Goal: Task Accomplishment & Management: Manage account settings

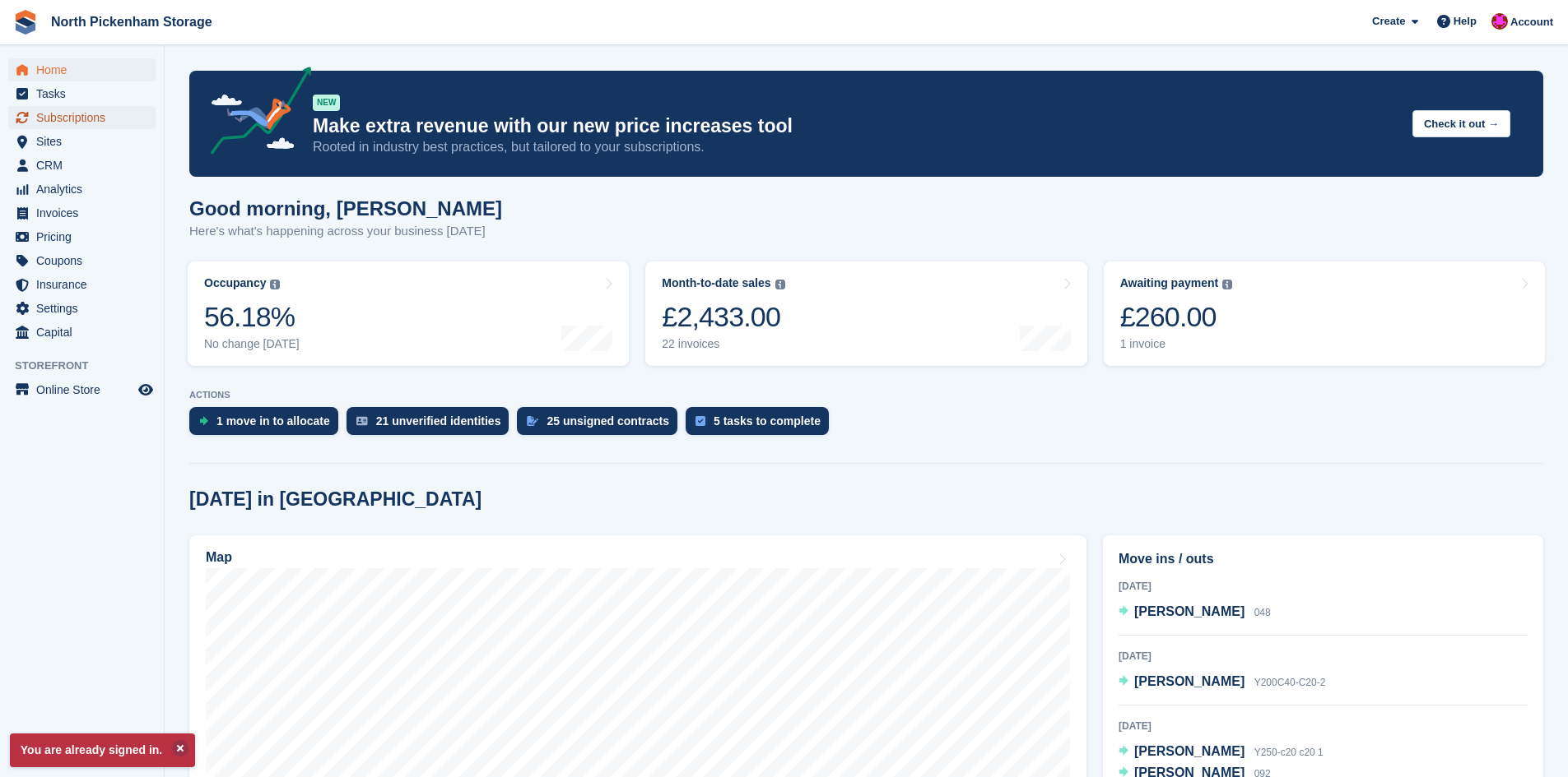
click at [70, 121] on span "Subscriptions" at bounding box center [86, 118] width 99 height 23
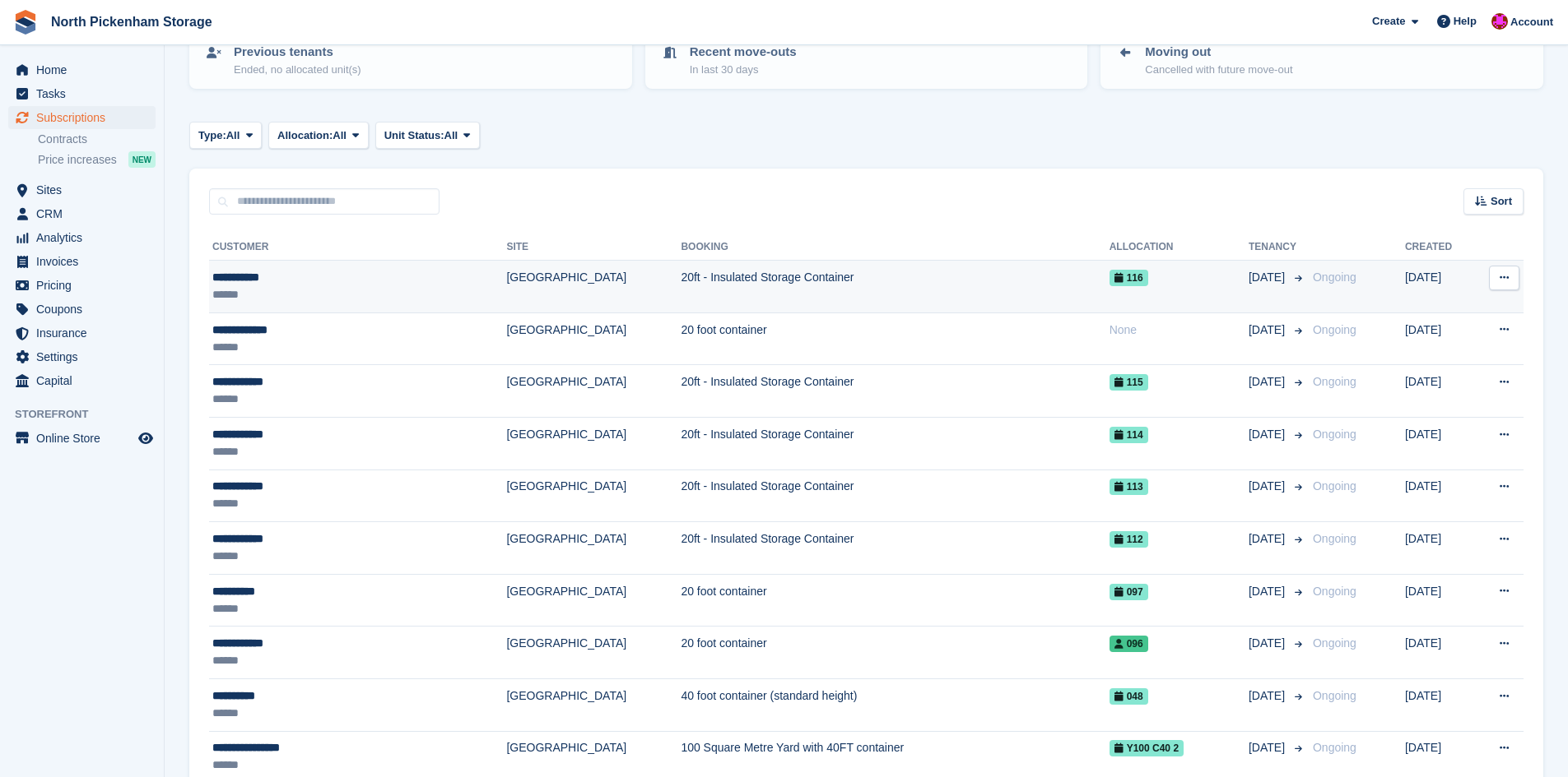
scroll to position [205, 0]
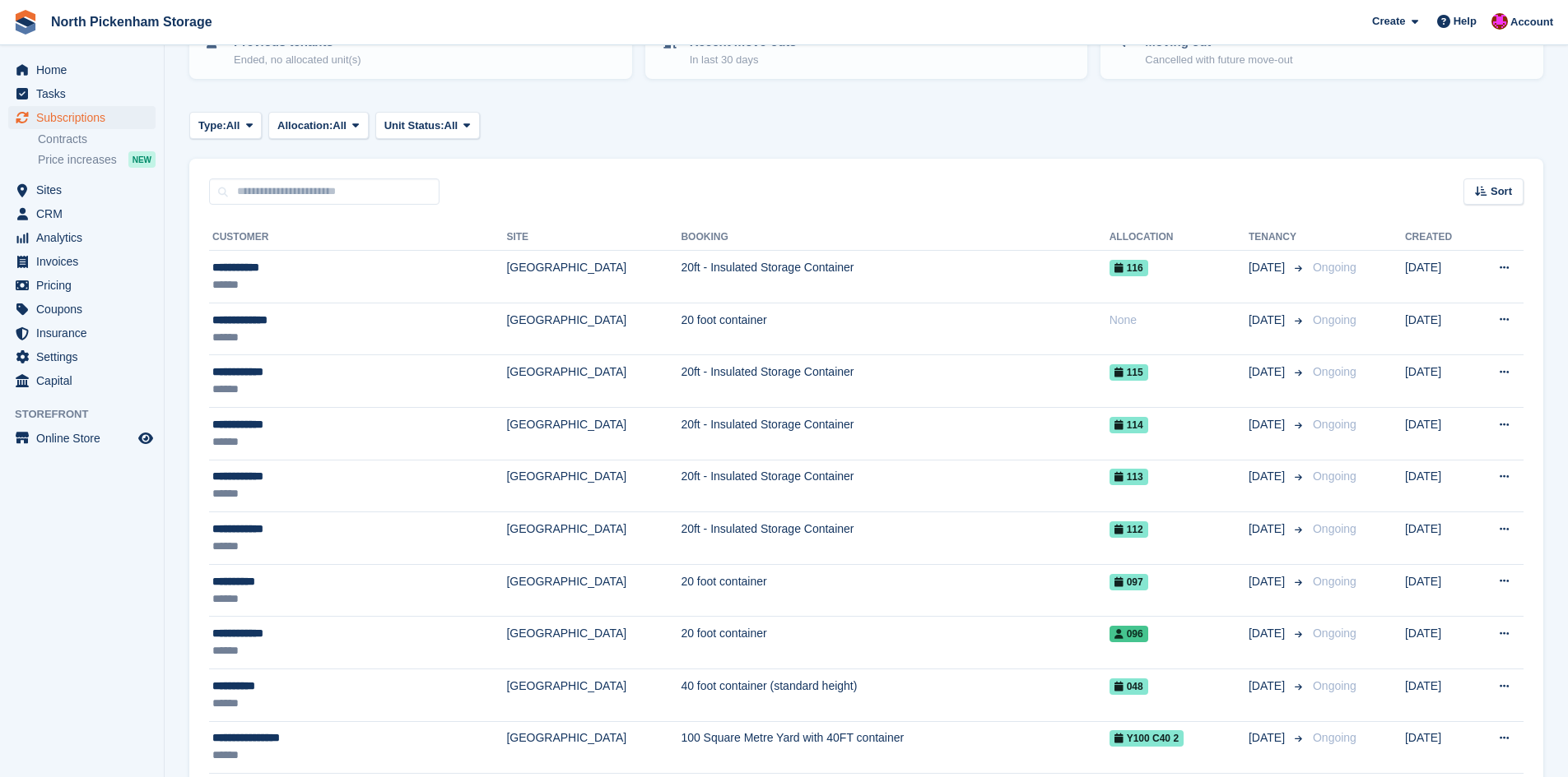
click at [1052, 120] on div "Type: All All Upcoming Previous Active Ending Allocation: All All Allocated Una…" at bounding box center [866, 125] width 1354 height 27
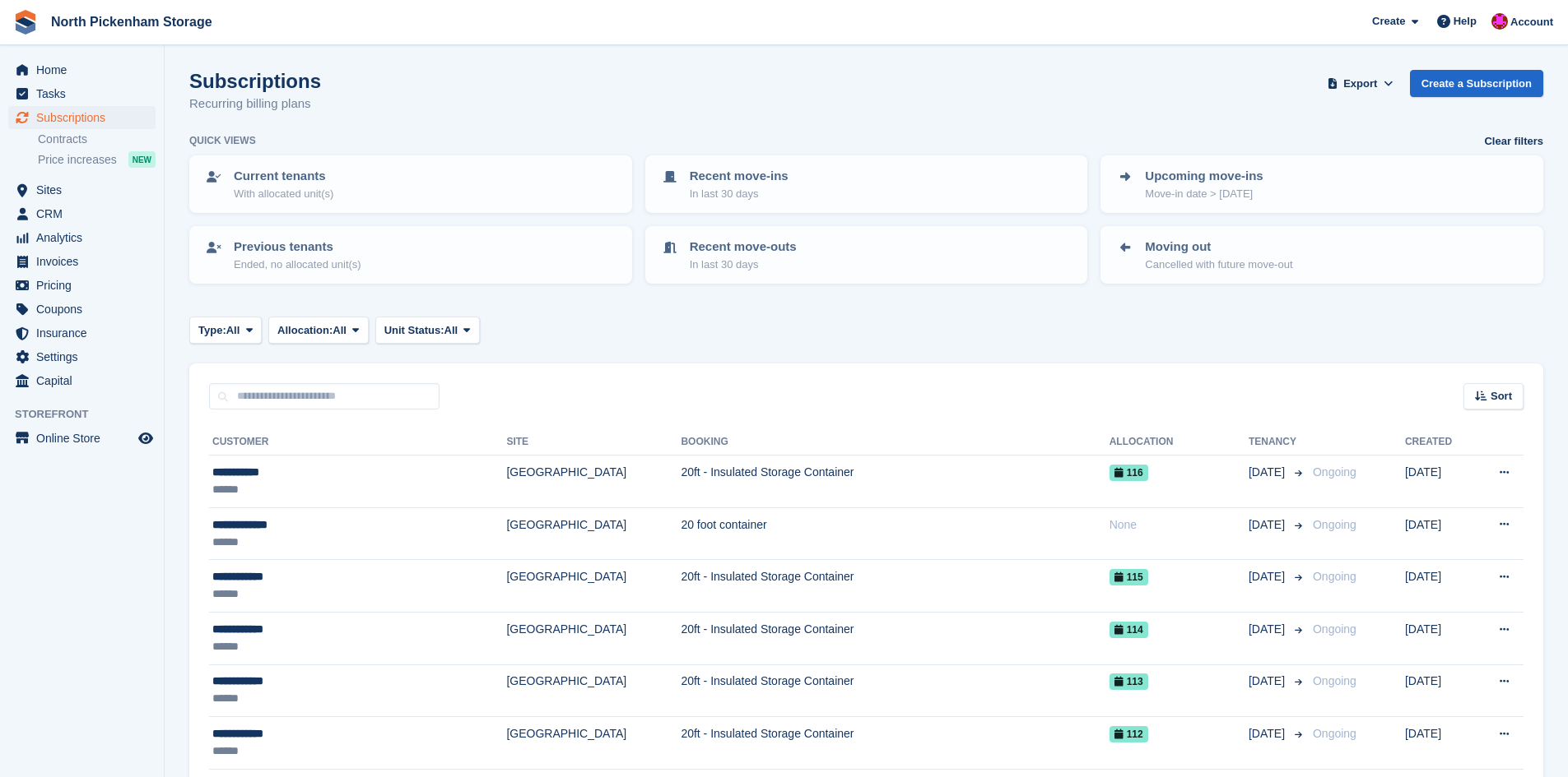
scroll to position [0, 0]
click at [63, 442] on span "Online Store" at bounding box center [86, 439] width 99 height 23
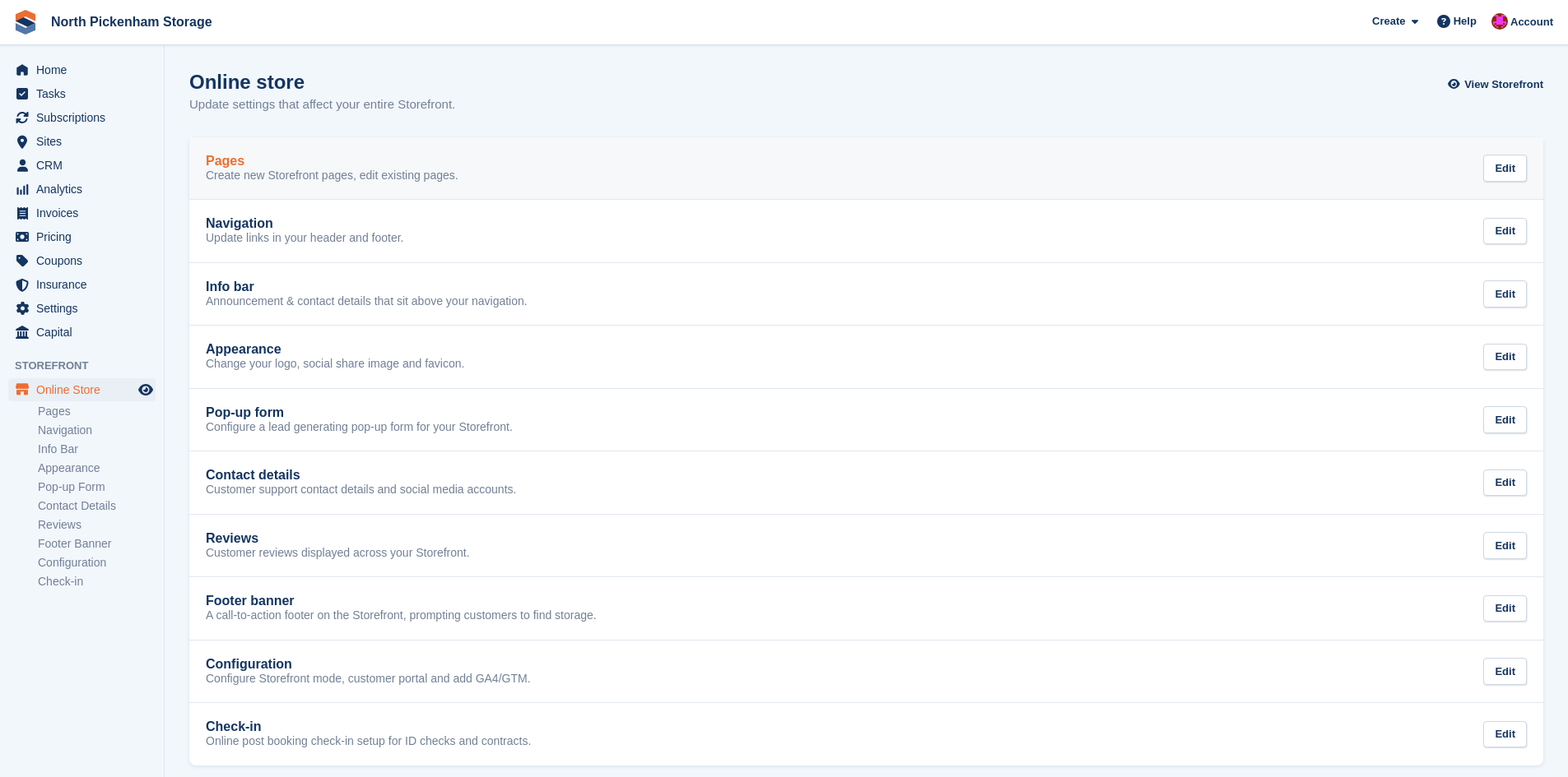
click at [553, 156] on div "Pages Create new Storefront pages, edit existing pages. Edit" at bounding box center [866, 168] width 1321 height 29
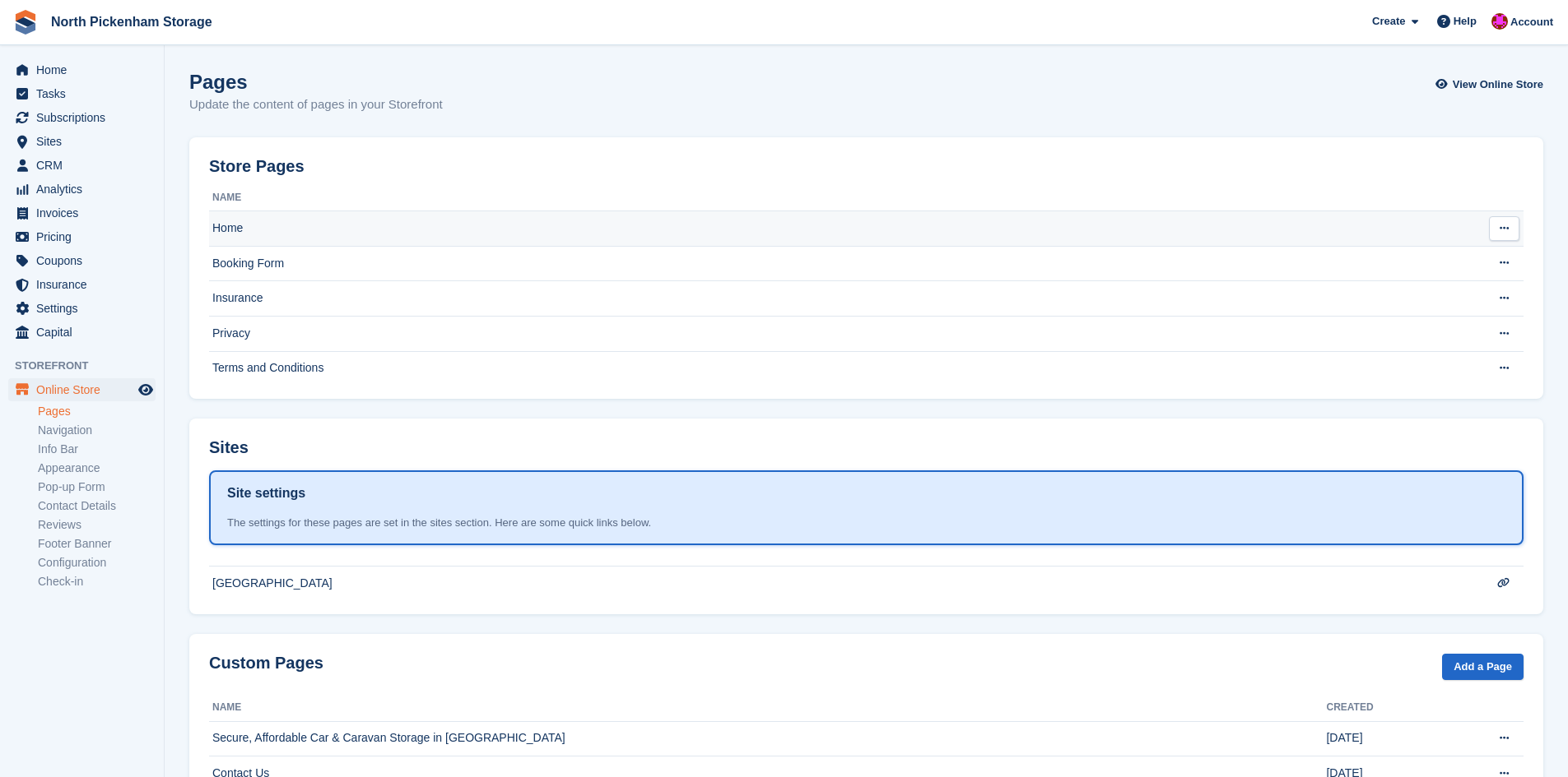
click at [386, 213] on td "Home" at bounding box center [833, 230] width 1248 height 36
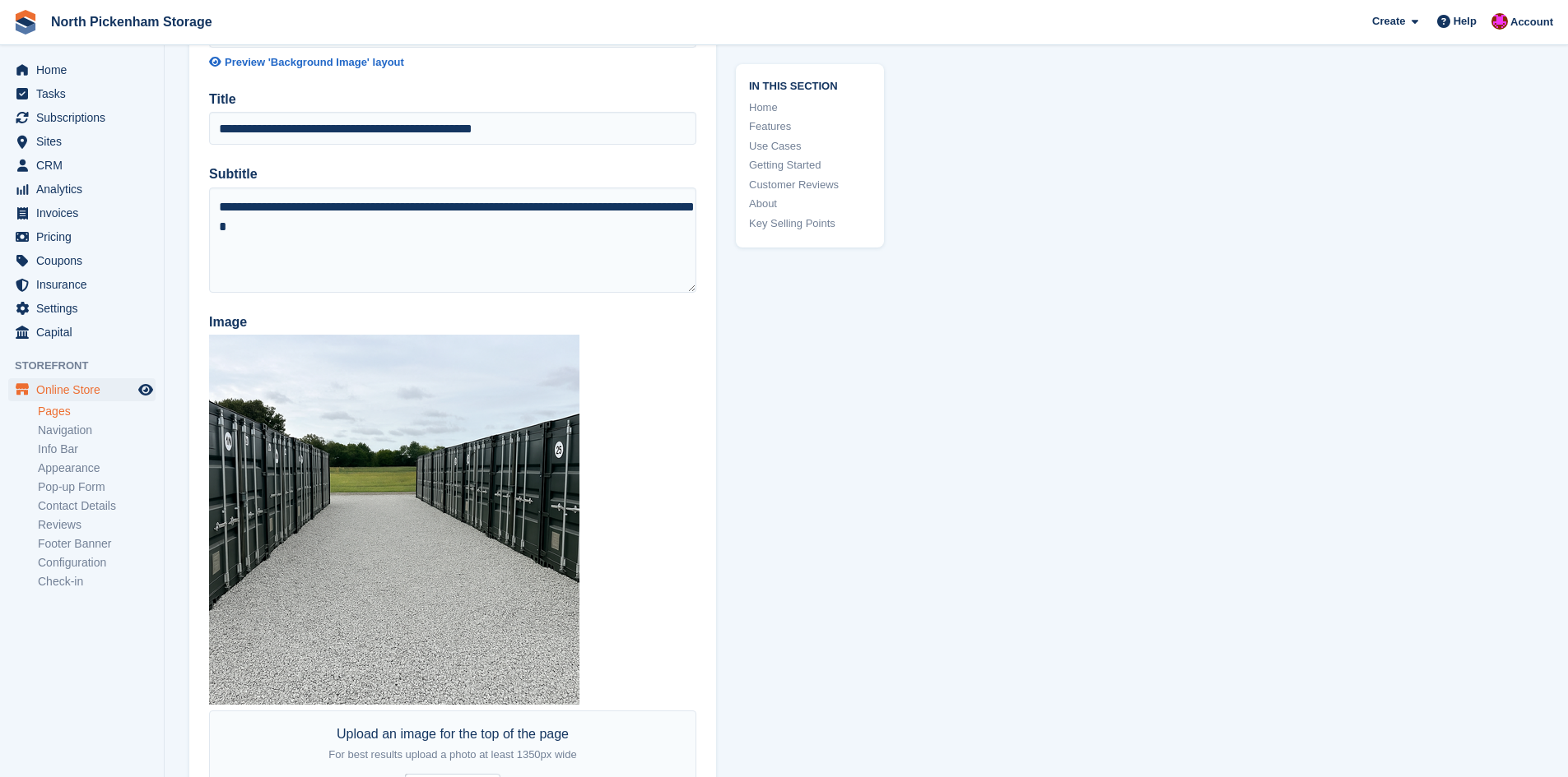
scroll to position [21, 0]
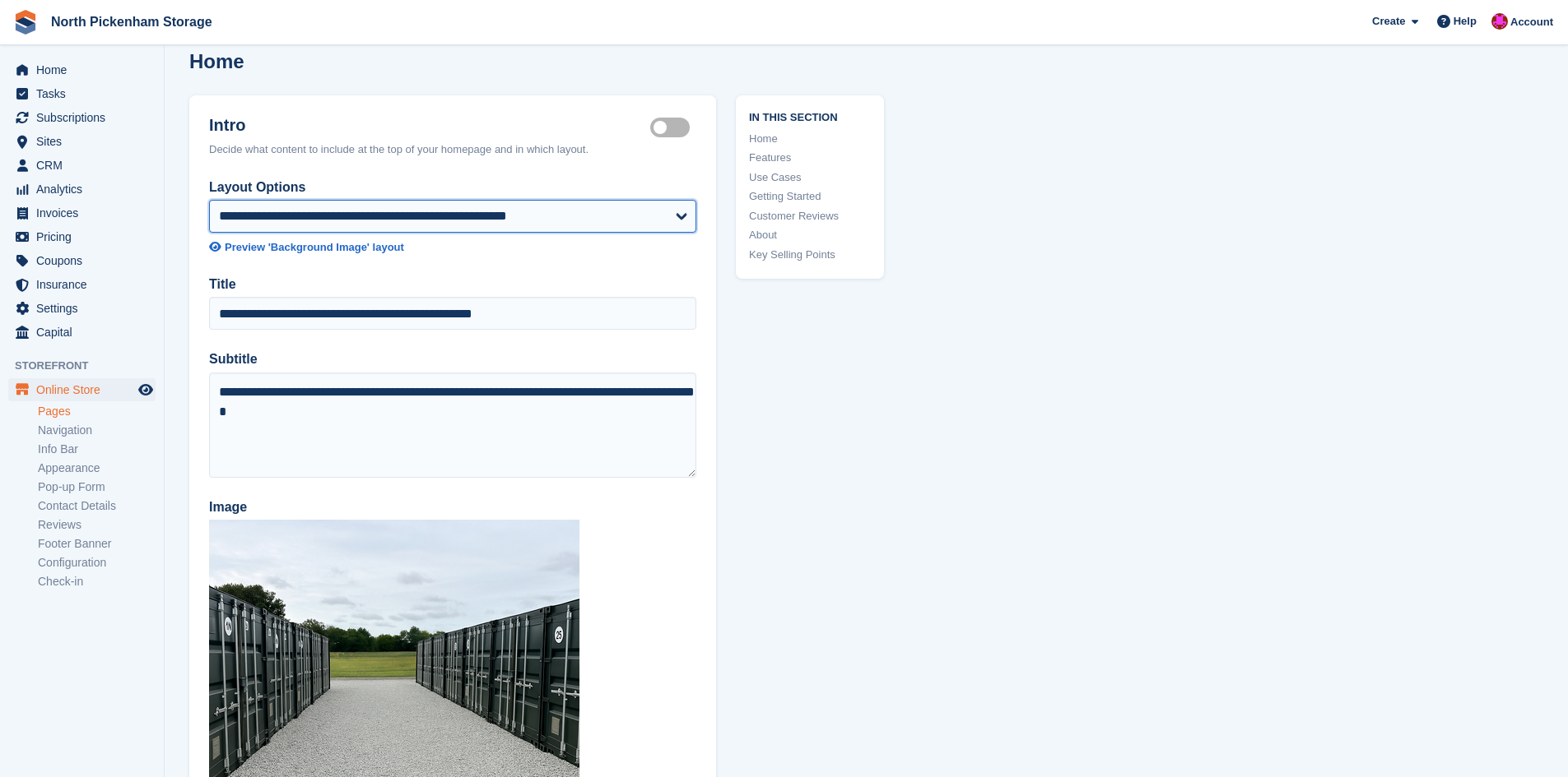
click at [533, 230] on select "**********" at bounding box center [452, 216] width 487 height 33
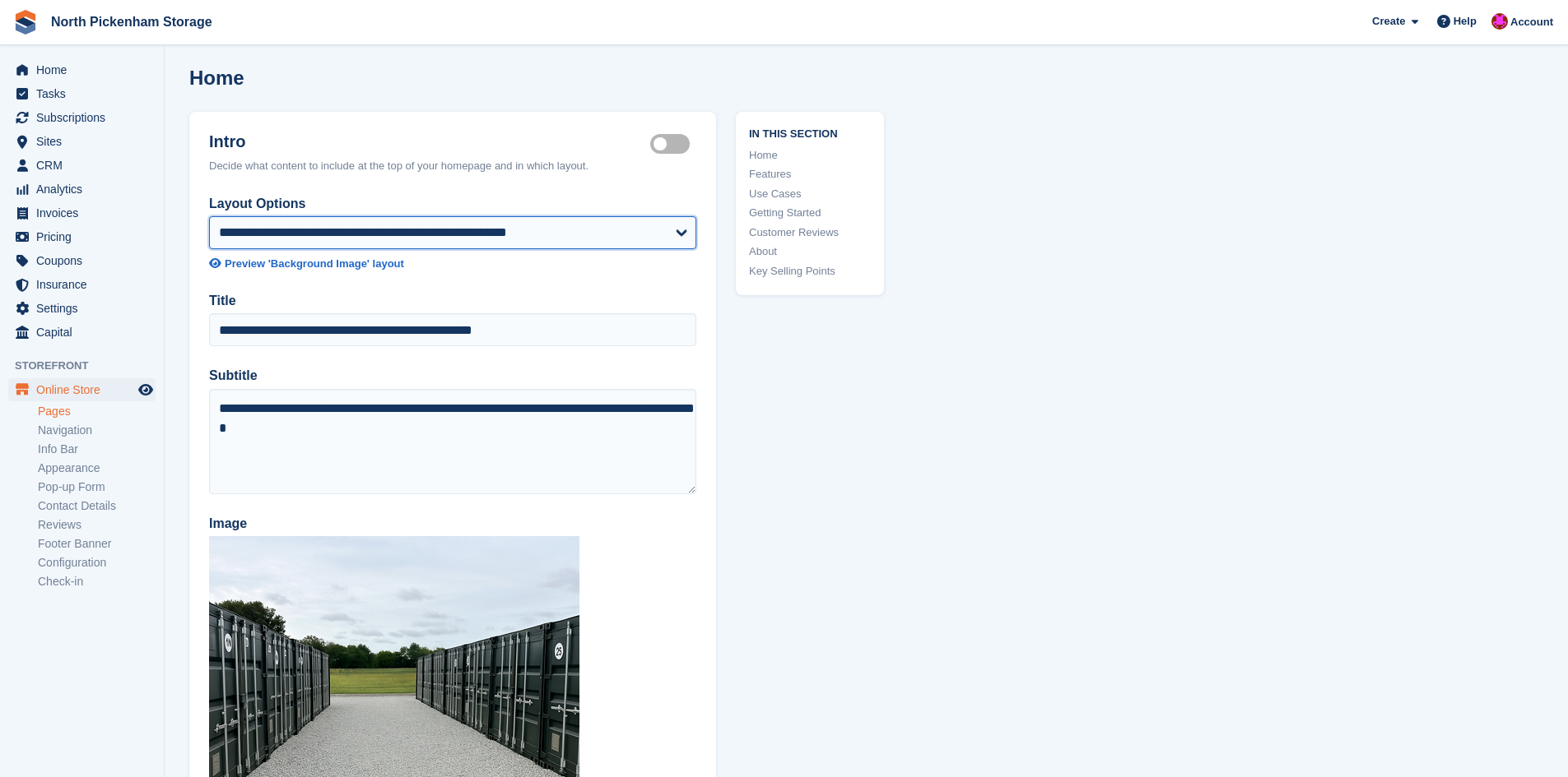
scroll to position [0, 0]
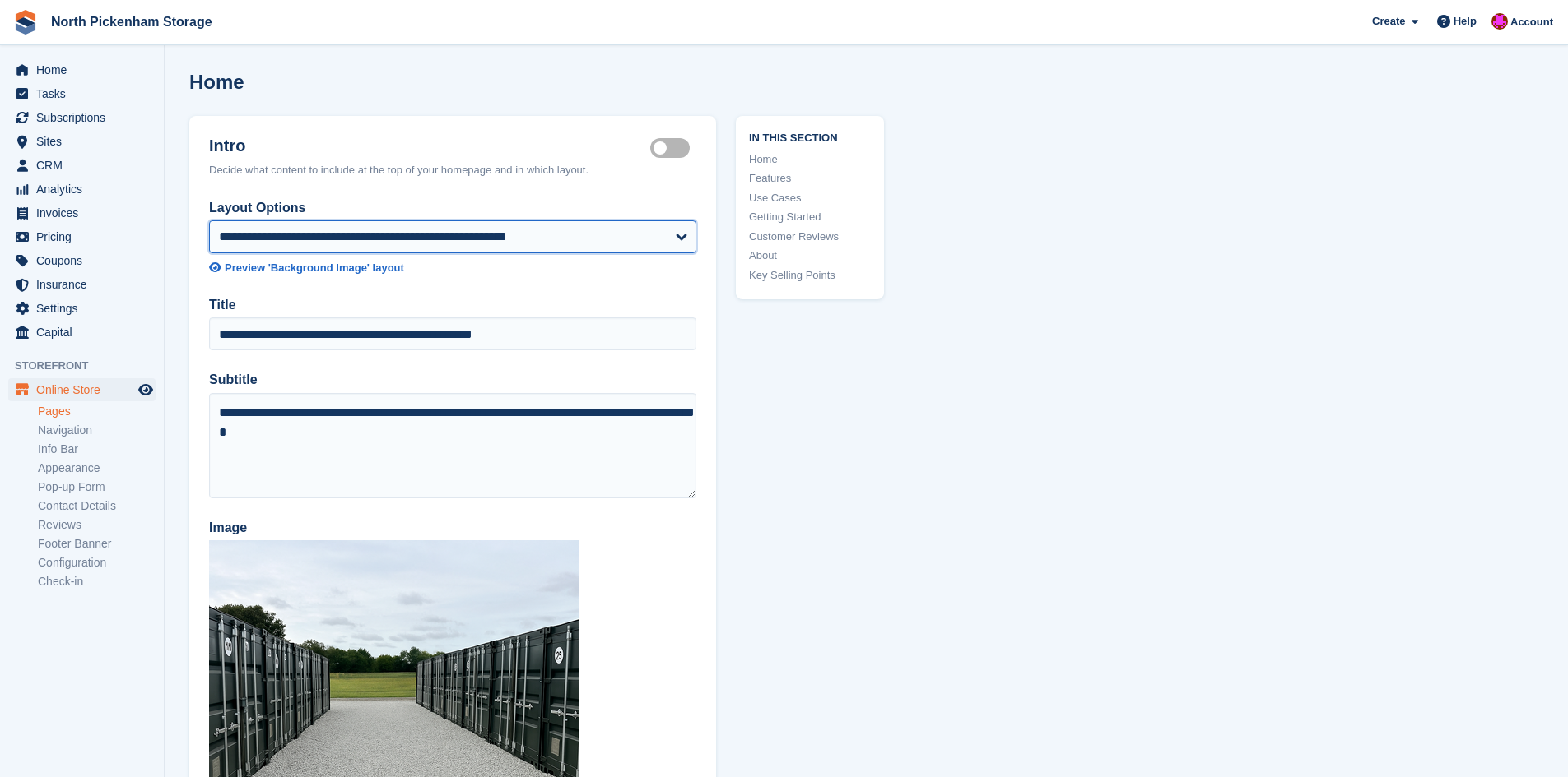
click at [512, 230] on select "**********" at bounding box center [452, 237] width 487 height 33
click at [209, 221] on select "**********" at bounding box center [452, 237] width 487 height 33
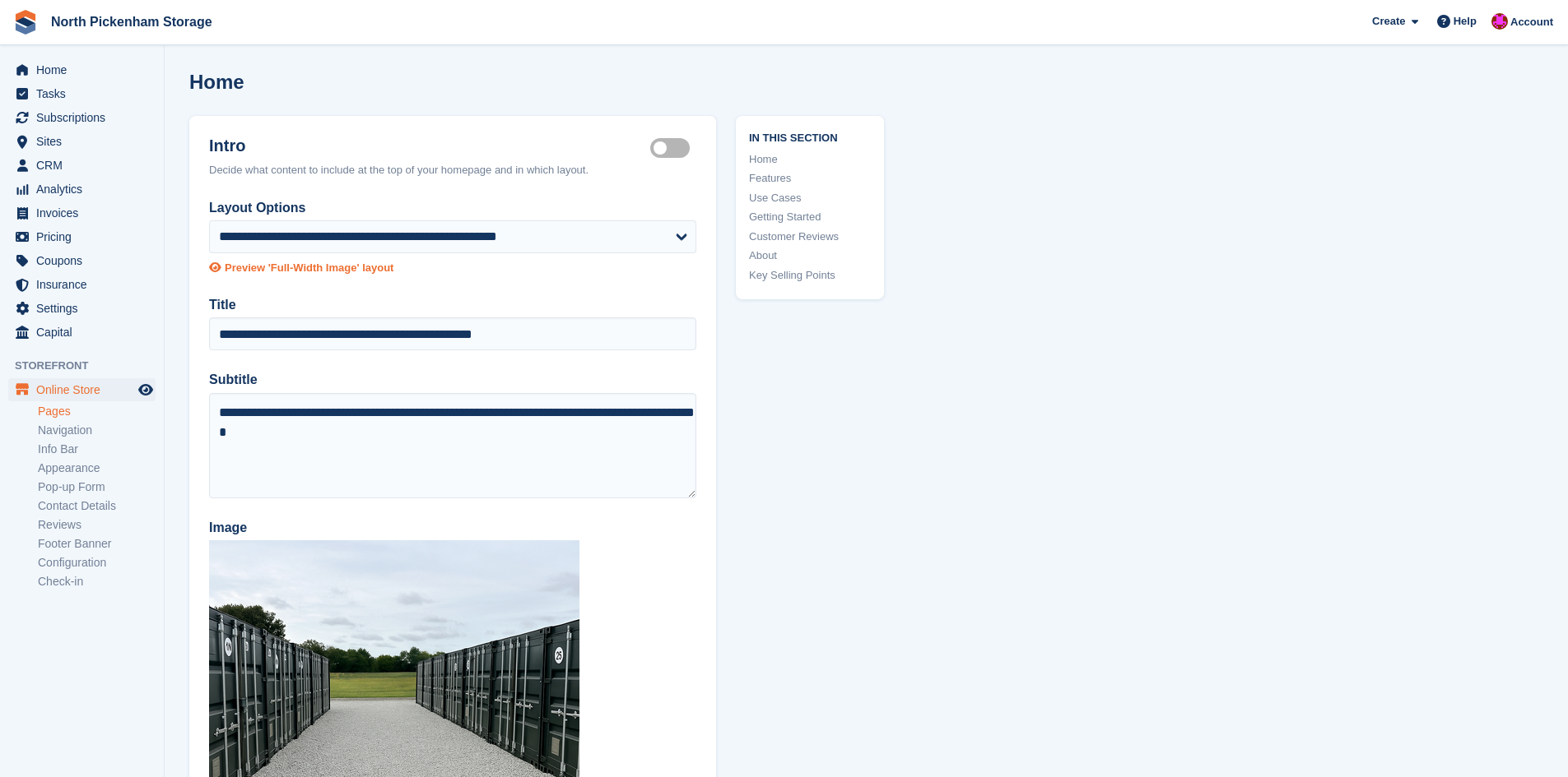
click at [260, 266] on div "Preview 'Full-Width Image' layout" at bounding box center [308, 268] width 169 height 16
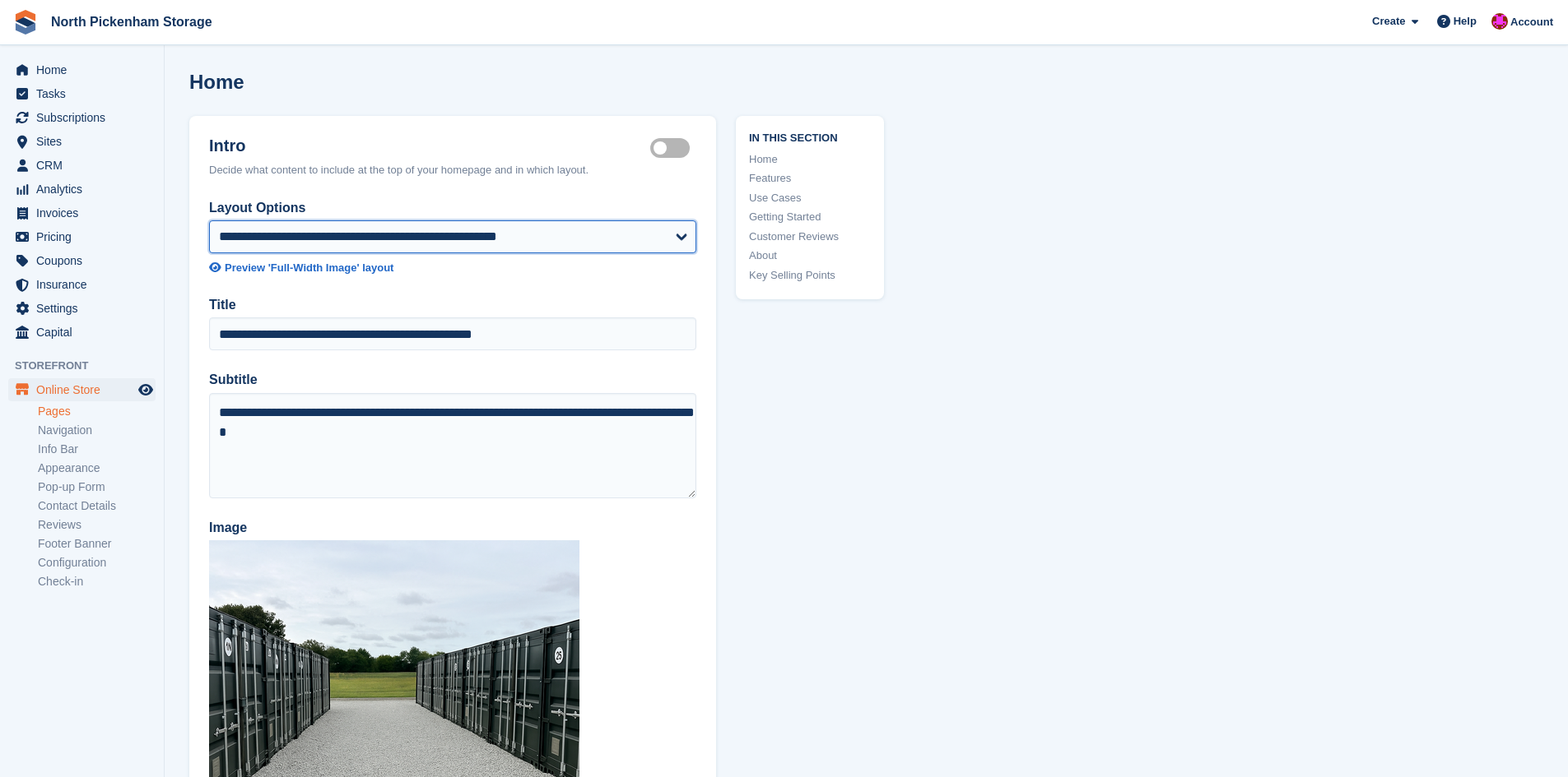
click at [402, 240] on select "**********" at bounding box center [452, 237] width 487 height 33
select select "**********"
click at [209, 221] on select "**********" at bounding box center [452, 237] width 487 height 33
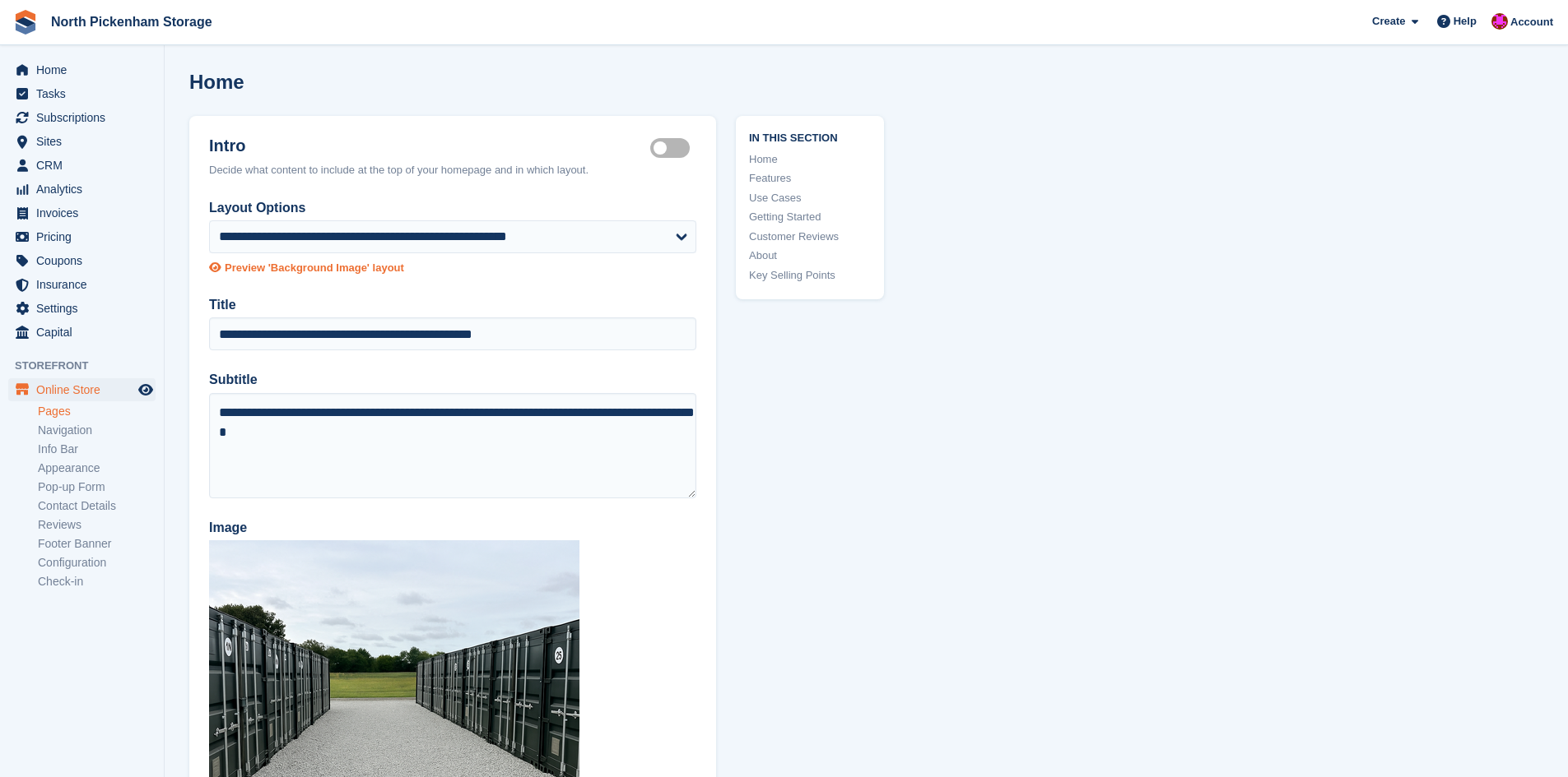
click at [349, 267] on div "Preview 'Background Image' layout" at bounding box center [314, 268] width 180 height 16
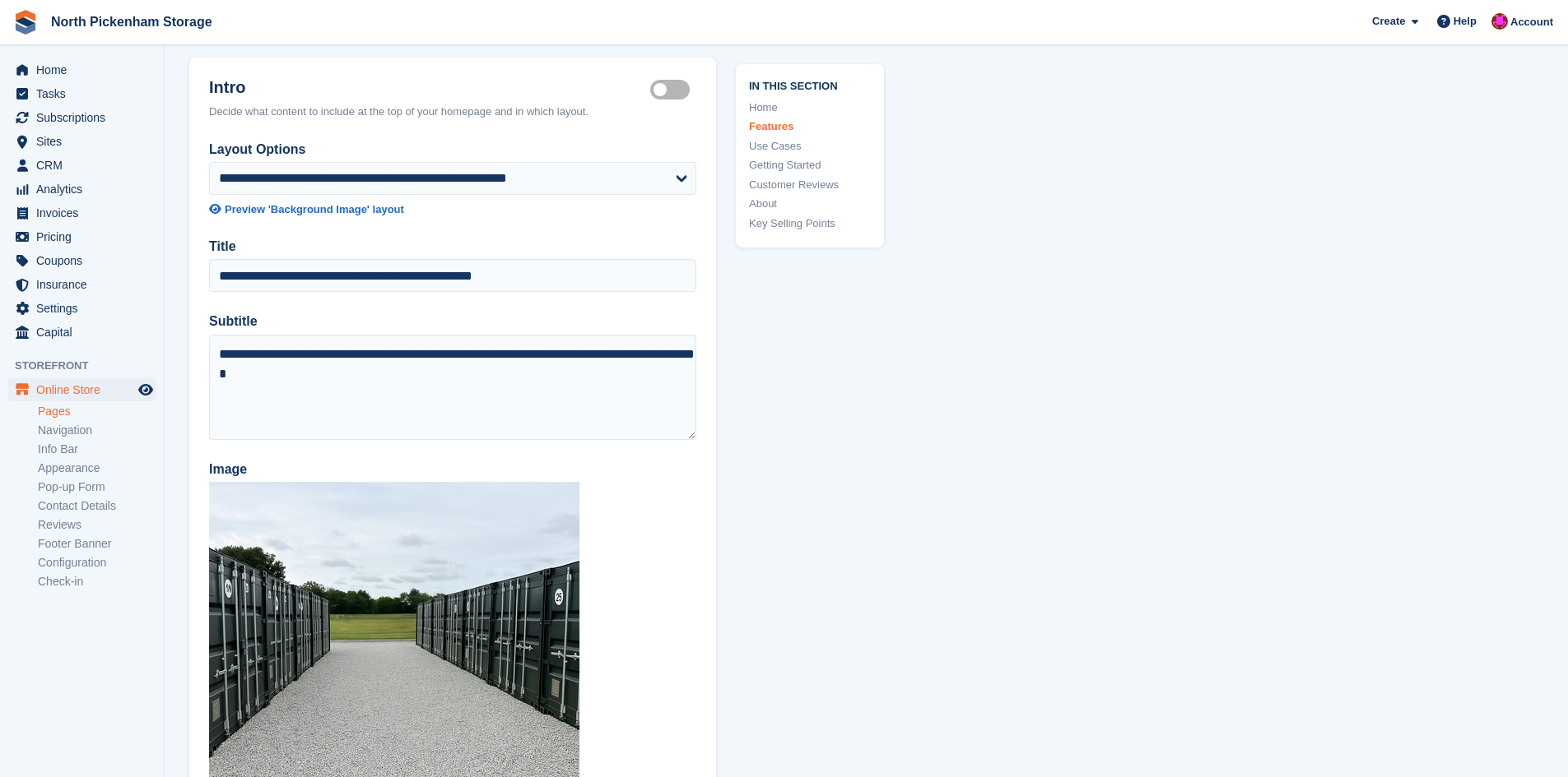
scroll to position [62, 0]
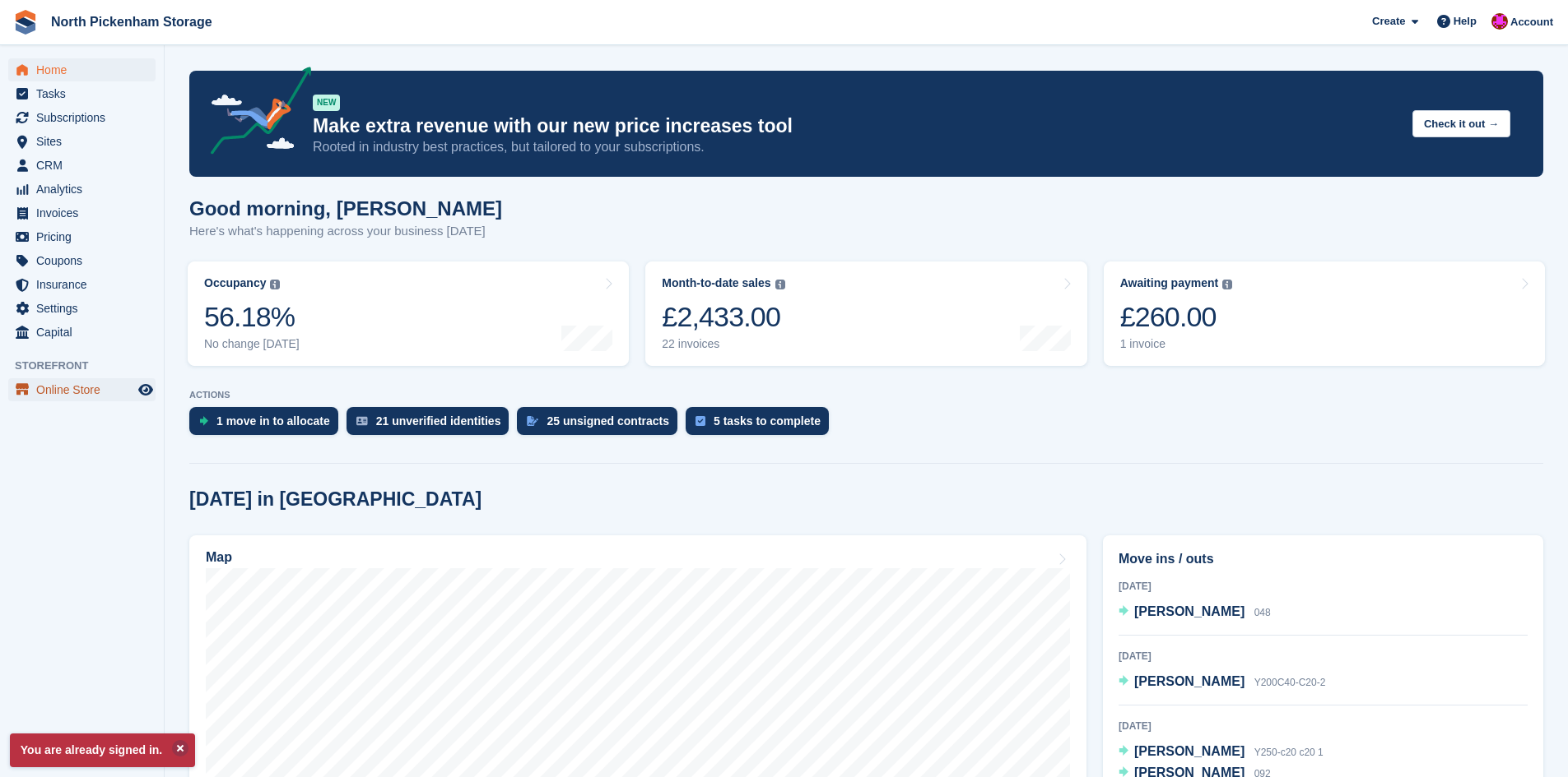
click at [73, 390] on span "Online Store" at bounding box center [86, 390] width 99 height 23
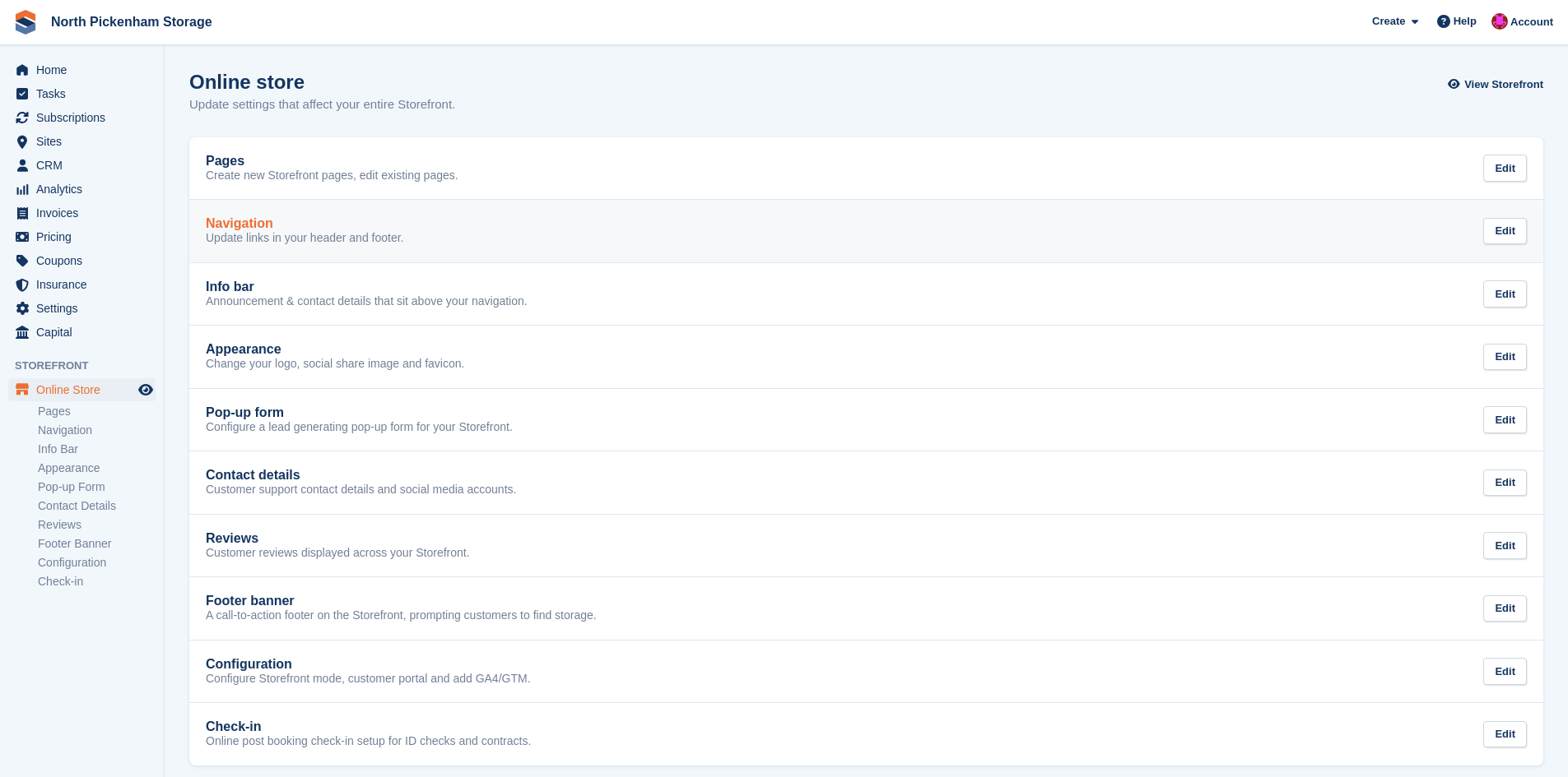
click at [391, 215] on link "Navigation Update links in your header and footer. Edit" at bounding box center [866, 231] width 1354 height 63
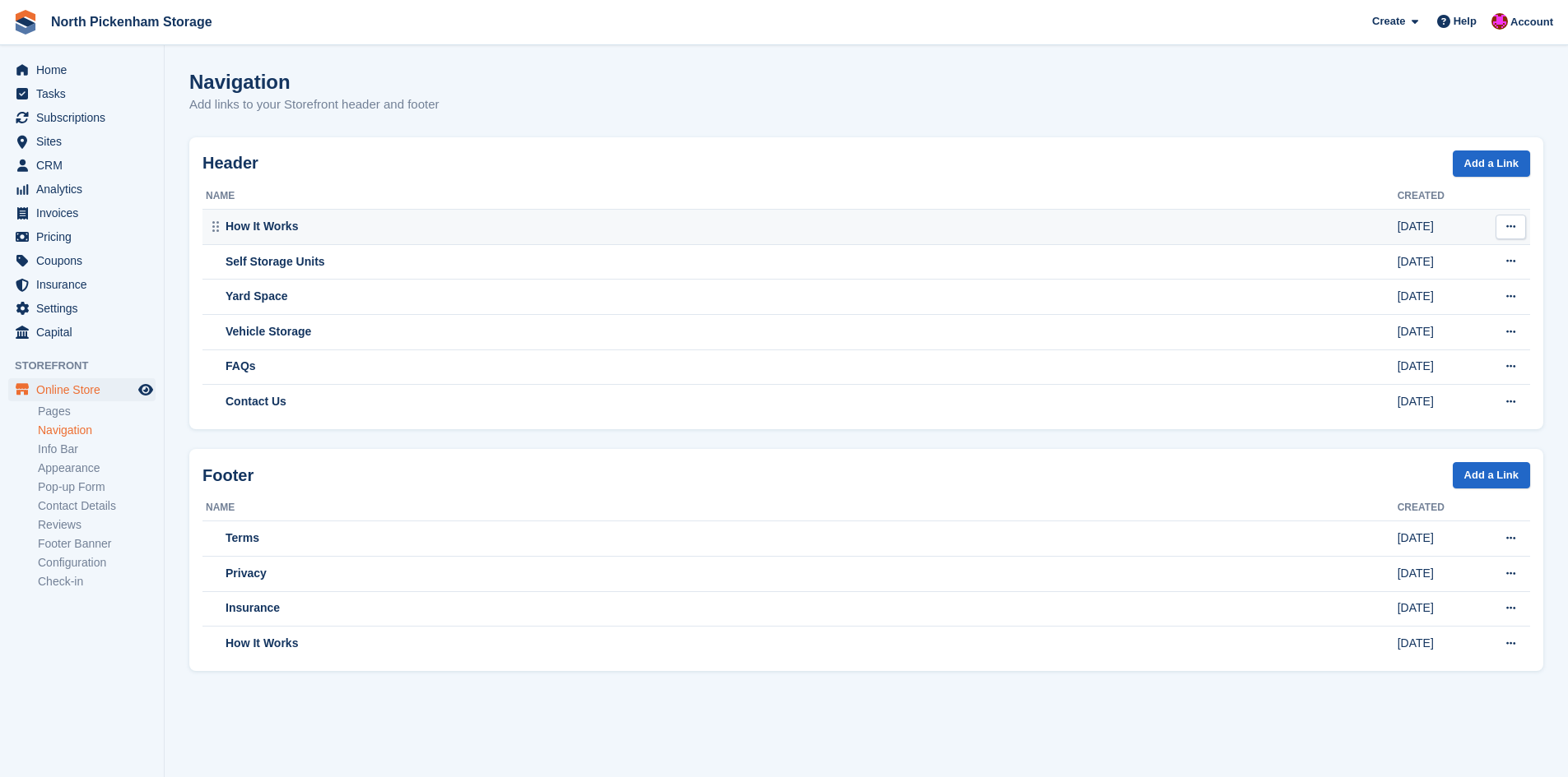
click at [1508, 233] on button at bounding box center [1511, 227] width 30 height 25
click at [1510, 226] on icon at bounding box center [1511, 227] width 9 height 11
click at [1511, 226] on icon at bounding box center [1511, 227] width 9 height 11
click at [1390, 261] on p "Edit" at bounding box center [1446, 259] width 143 height 21
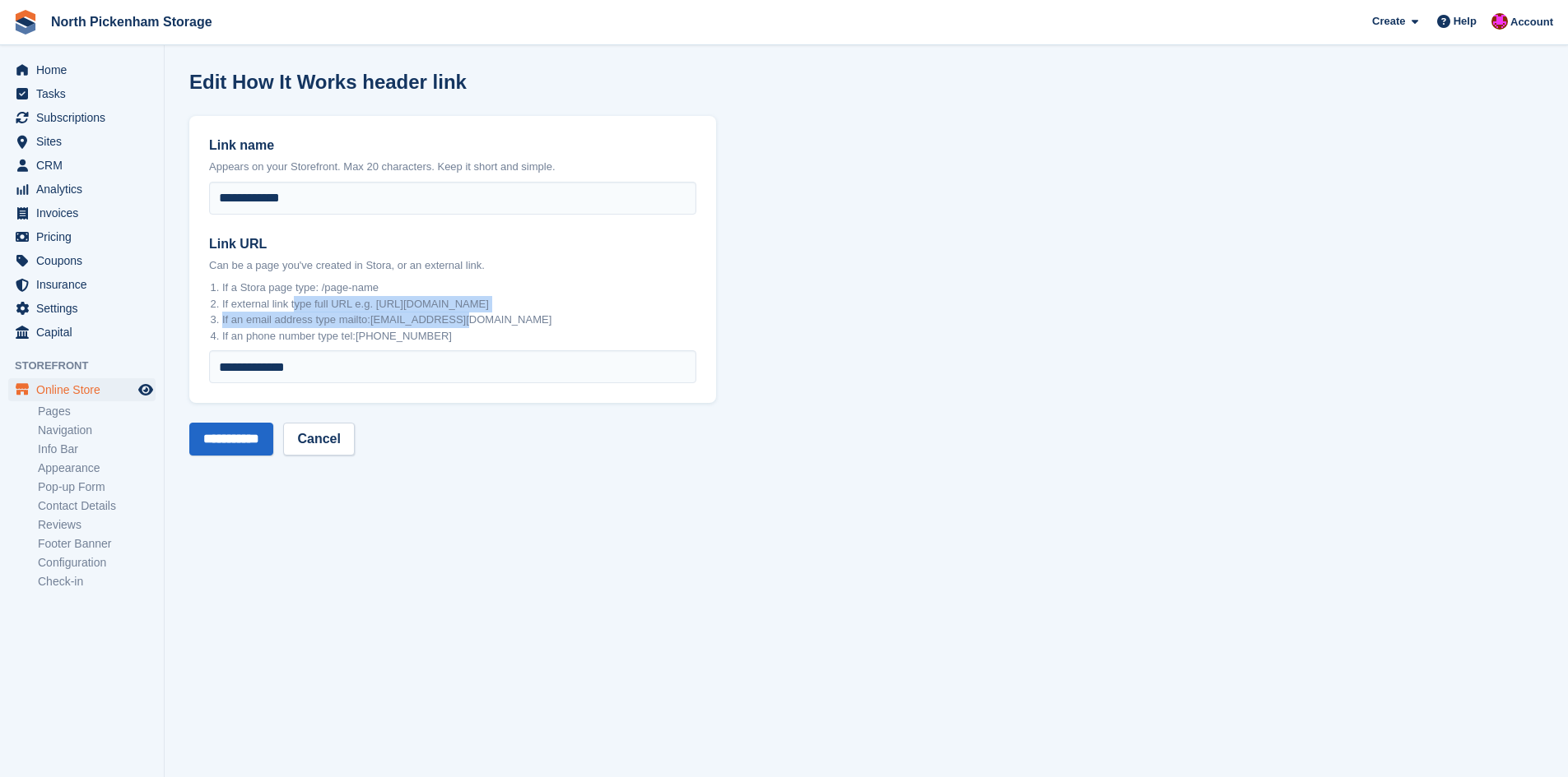
drag, startPoint x: 298, startPoint y: 303, endPoint x: 494, endPoint y: 323, distance: 197.0
click at [494, 323] on ol "If a Stora page type: /page-name If external link type full URL e.g. https://do…" at bounding box center [459, 308] width 474 height 71
click at [494, 323] on li "If an email address type mailto:email@domain.com" at bounding box center [459, 320] width 474 height 16
click at [349, 435] on link "Cancel" at bounding box center [318, 439] width 71 height 33
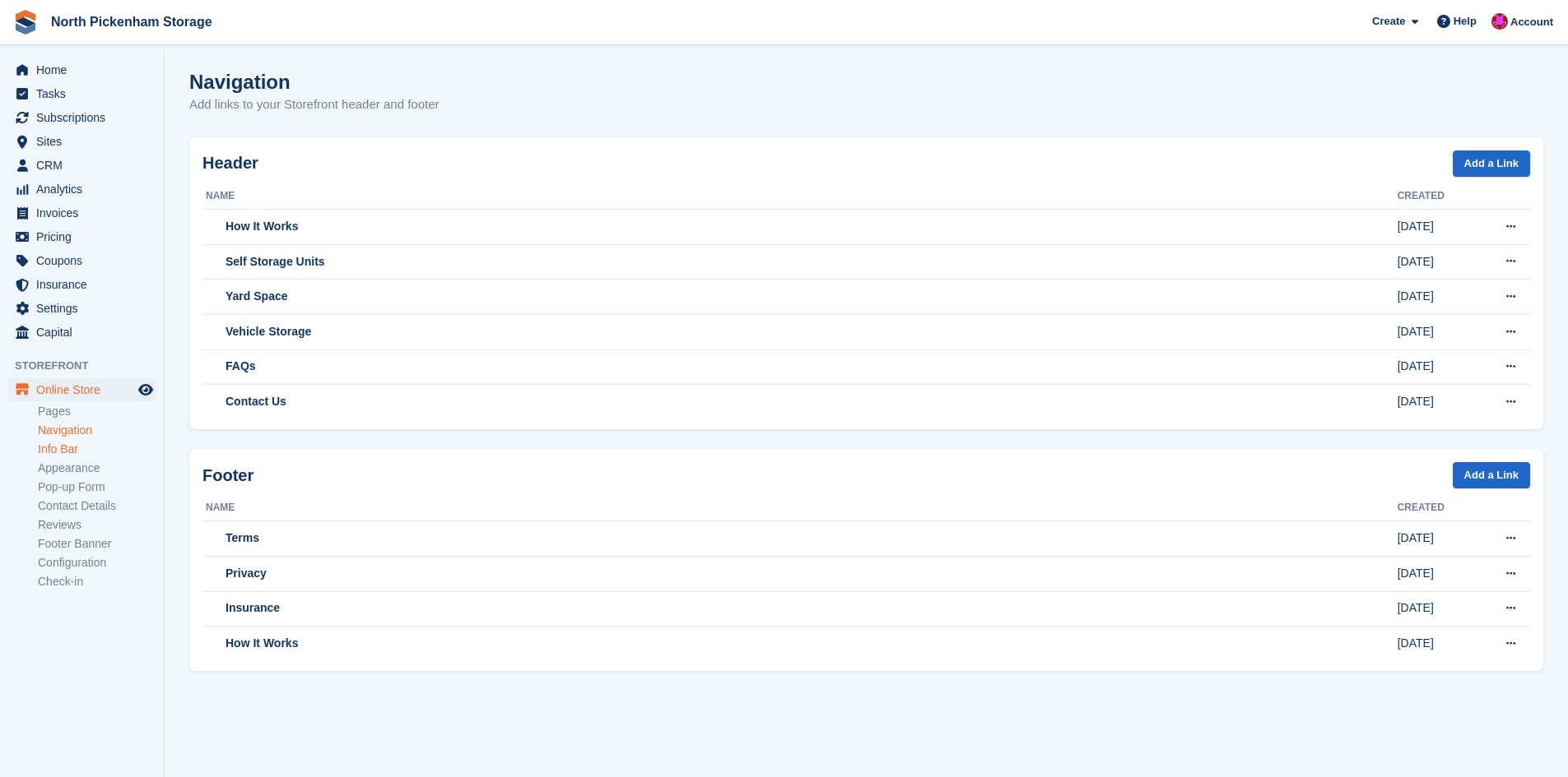
click at [45, 449] on link "Info Bar" at bounding box center [96, 450] width 118 height 16
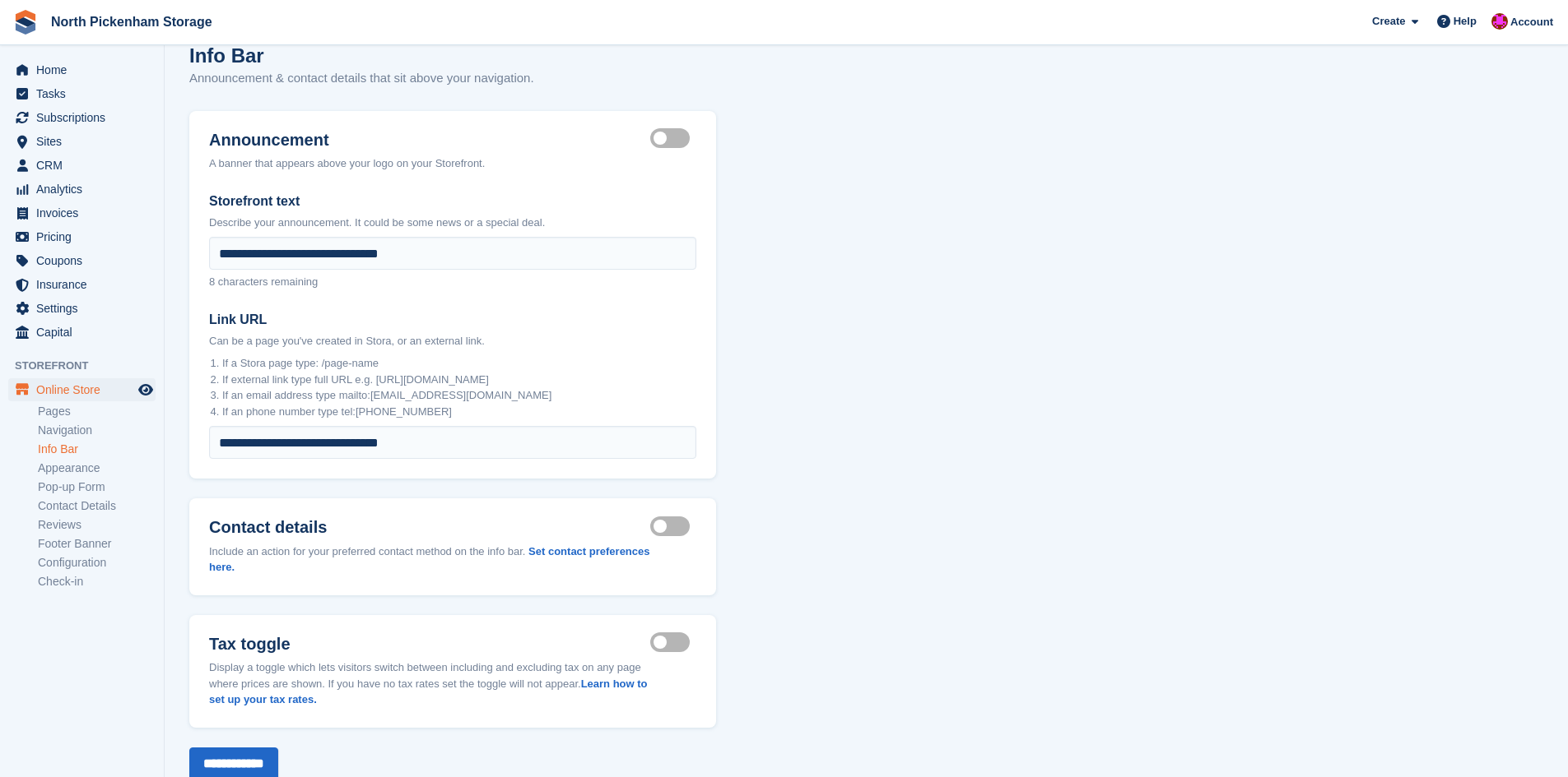
scroll to position [74, 0]
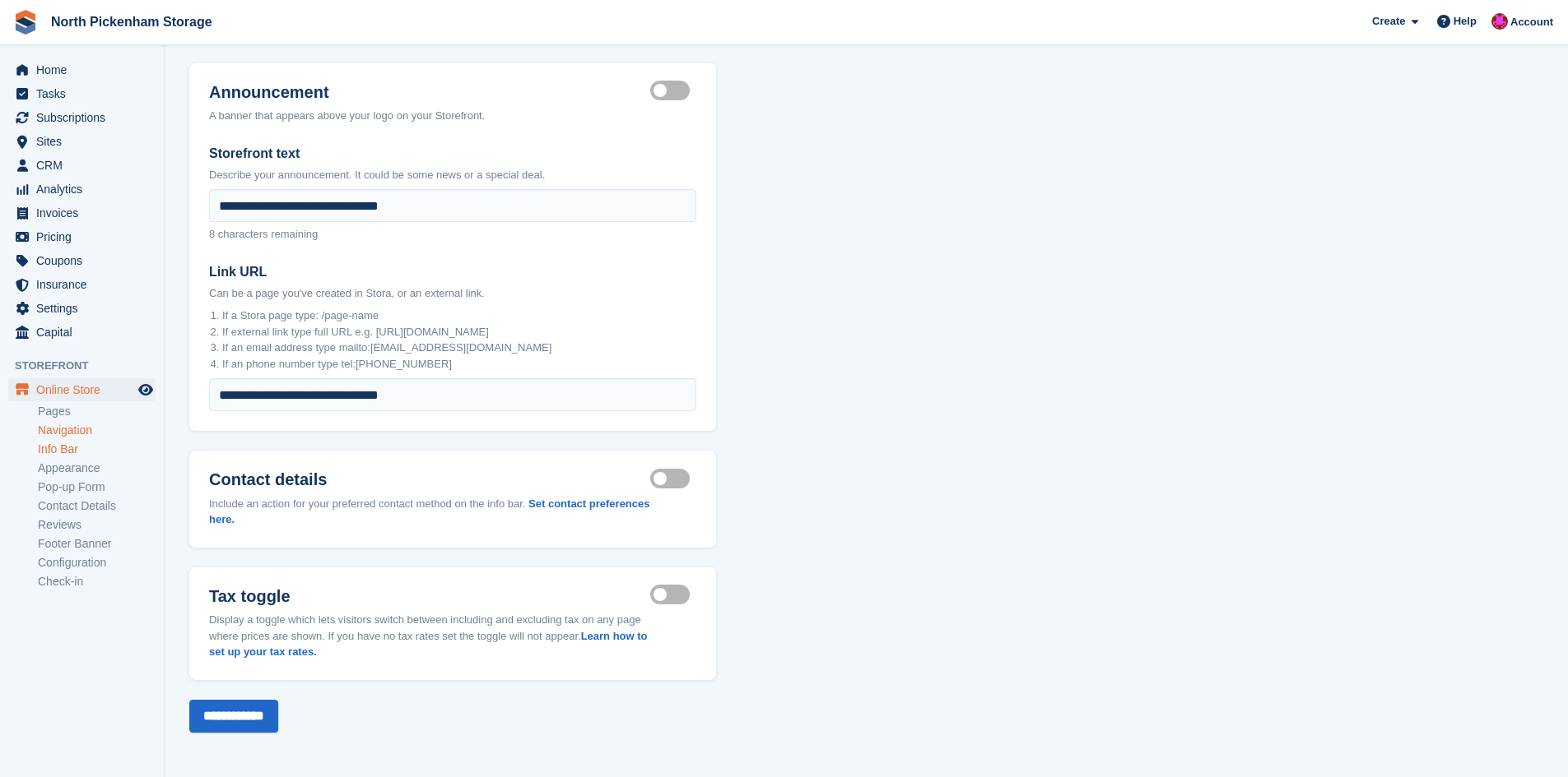
click at [46, 433] on link "Navigation" at bounding box center [96, 430] width 118 height 16
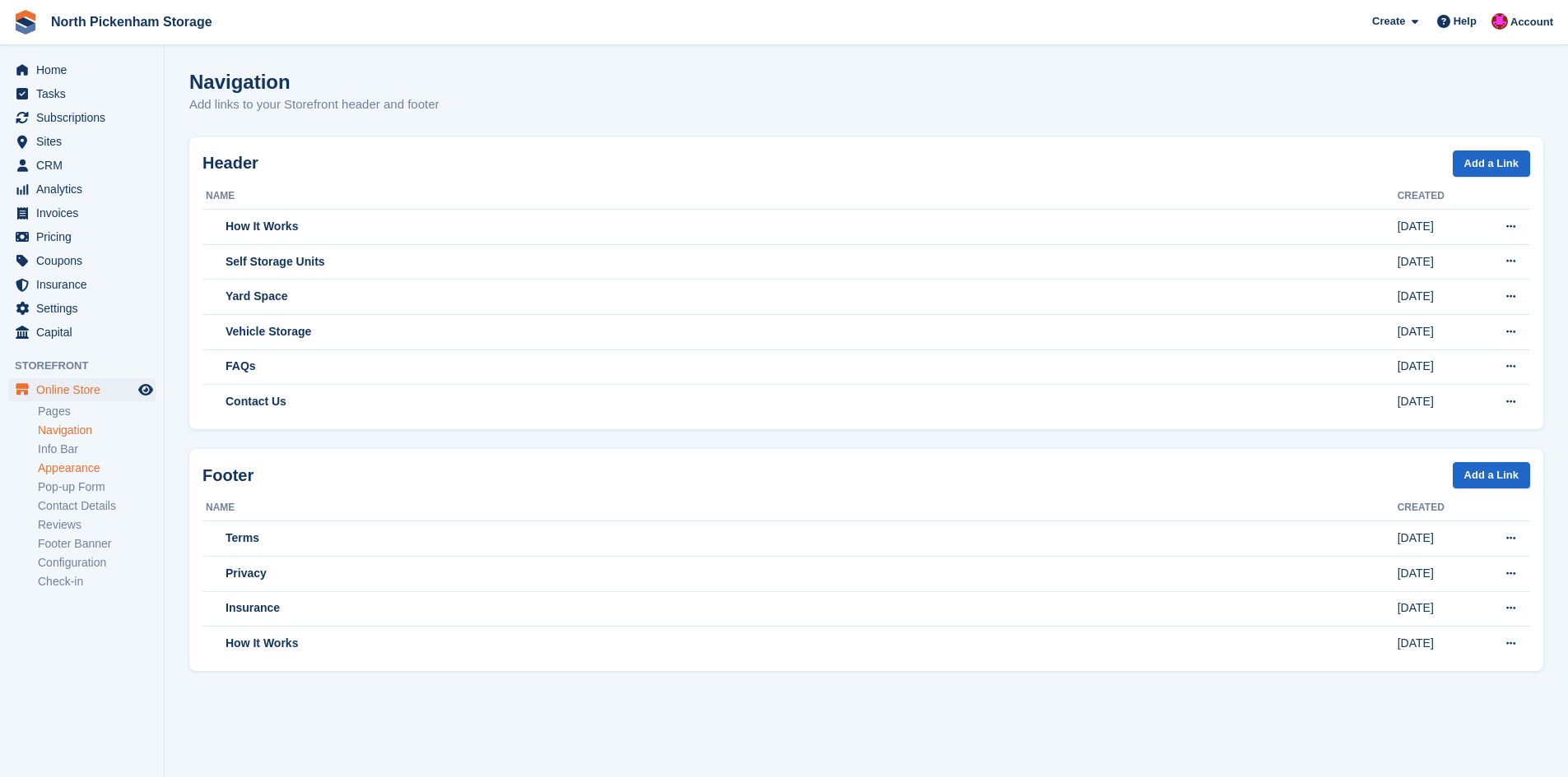
click at [63, 471] on link "Appearance" at bounding box center [96, 469] width 118 height 16
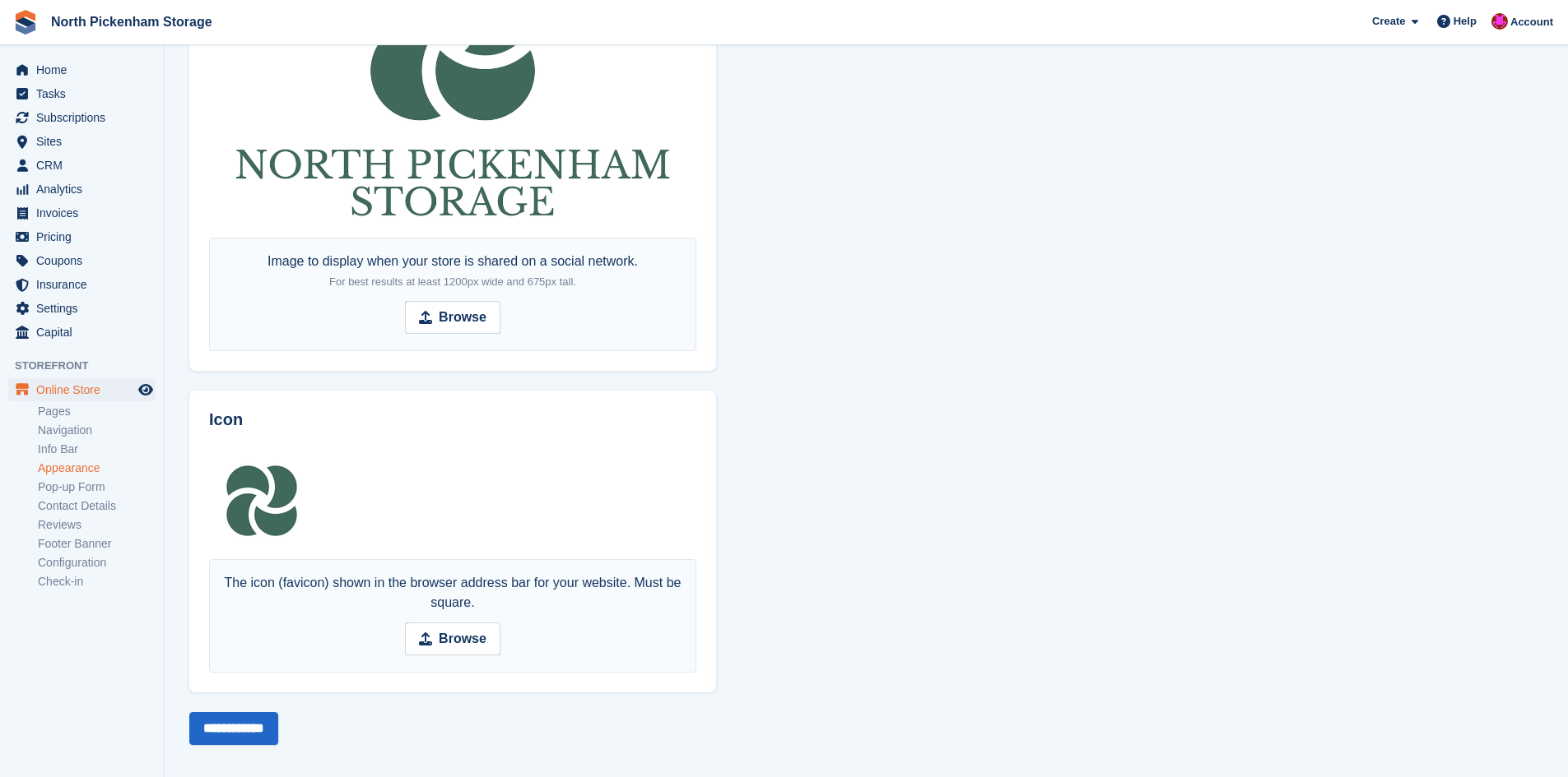
scroll to position [894, 0]
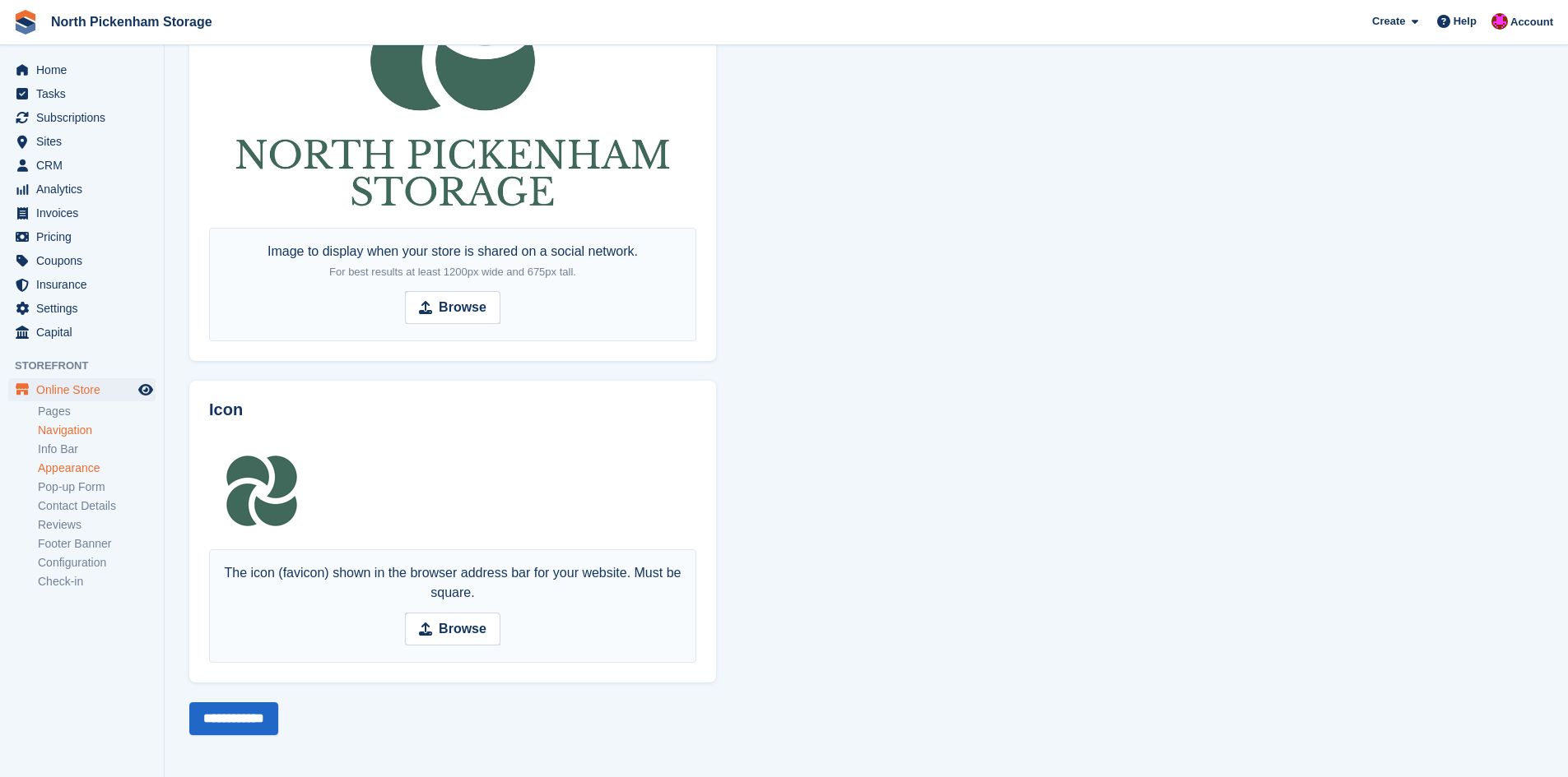
click at [63, 426] on link "Navigation" at bounding box center [96, 430] width 118 height 16
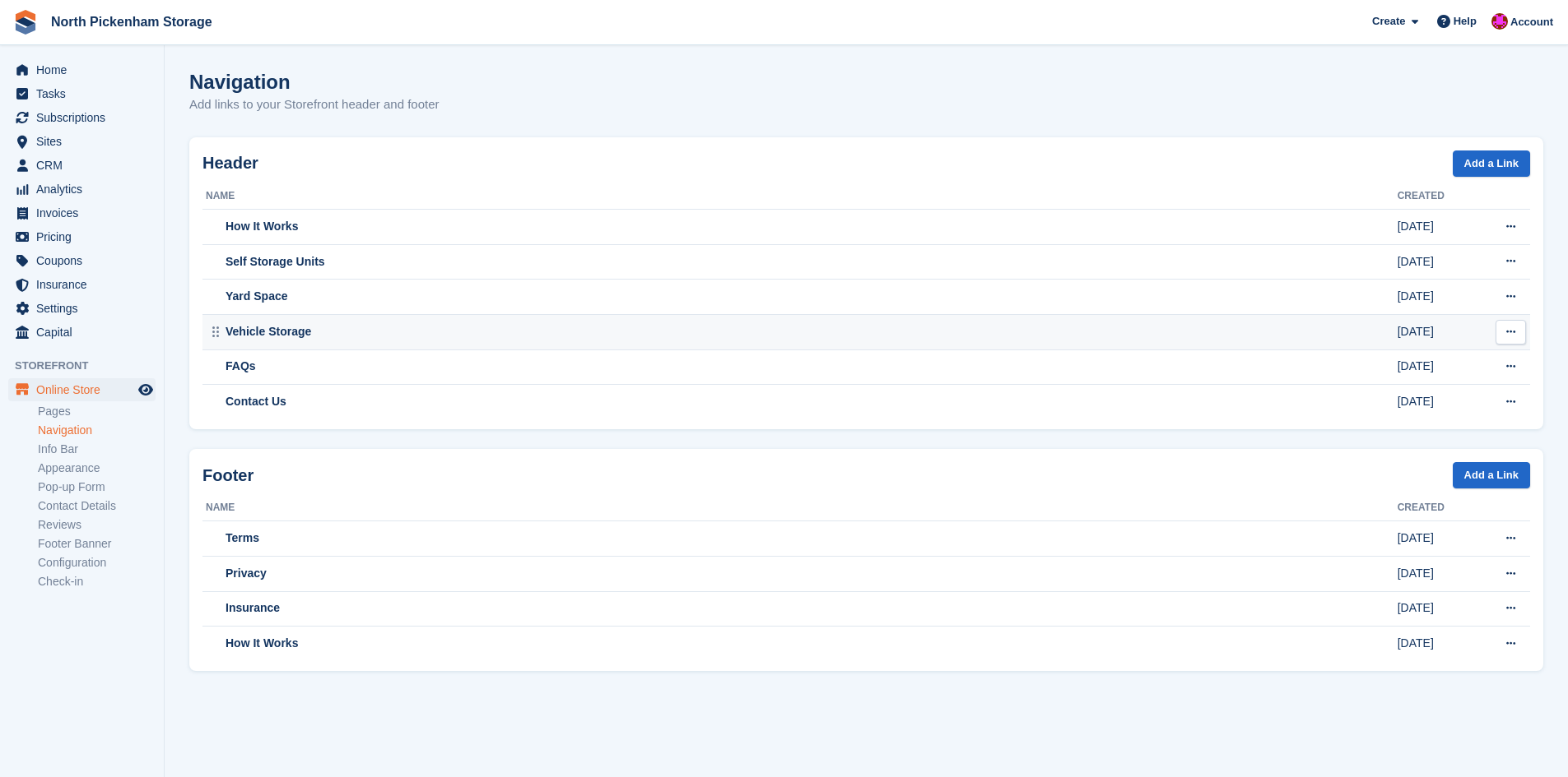
click at [1518, 326] on button at bounding box center [1511, 332] width 30 height 25
click at [1445, 366] on p "Edit" at bounding box center [1446, 364] width 143 height 21
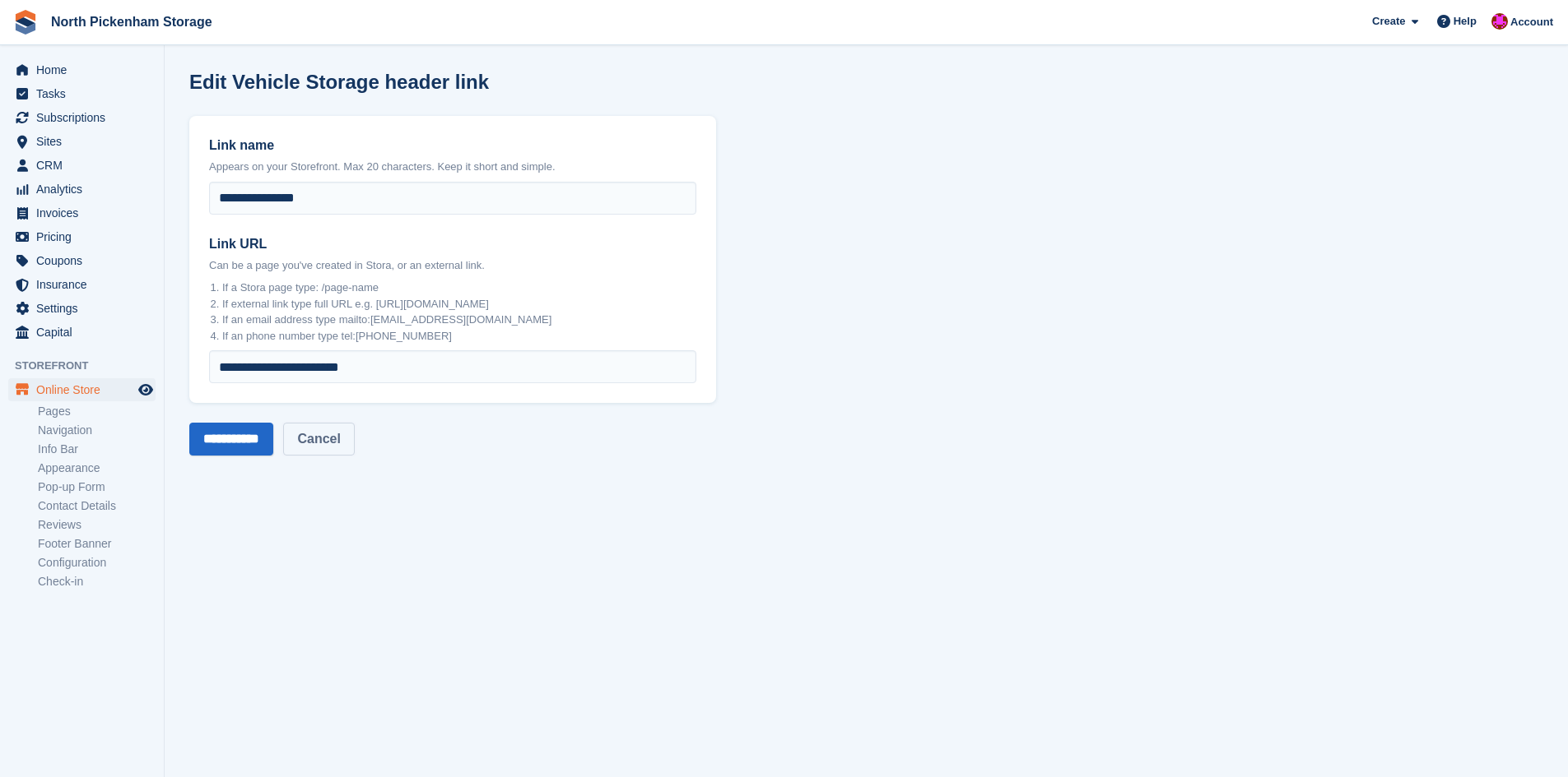
click at [351, 438] on link "Cancel" at bounding box center [318, 439] width 71 height 33
